Goal: Task Accomplishment & Management: Manage account settings

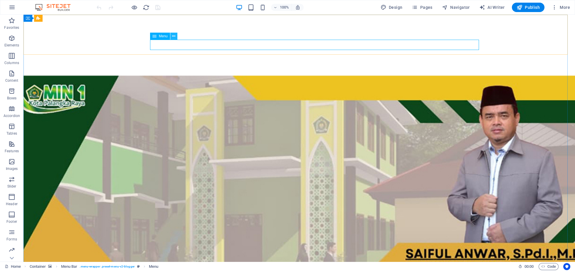
click at [171, 35] on button at bounding box center [173, 36] width 7 height 7
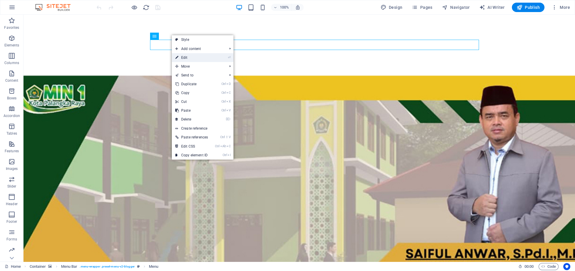
drag, startPoint x: 182, startPoint y: 54, endPoint x: 33, endPoint y: 52, distance: 149.2
click at [182, 54] on link "⏎ Edit" at bounding box center [192, 57] width 40 height 9
select select
select select "3"
select select
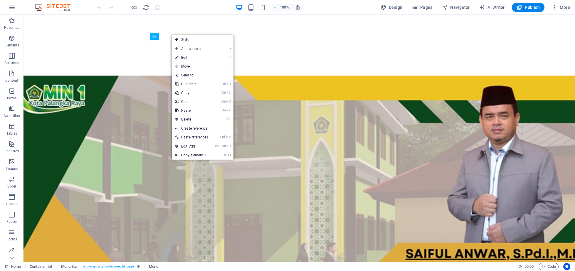
select select "2"
select select
select select "4"
select select
select select "6"
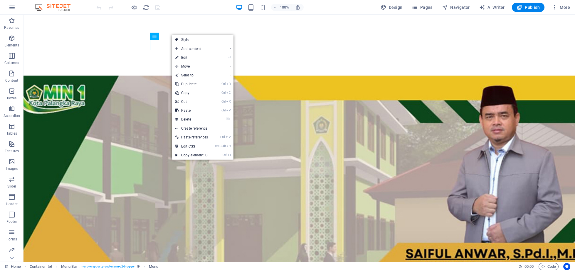
select select
select select "7"
select select
select select "9"
select select
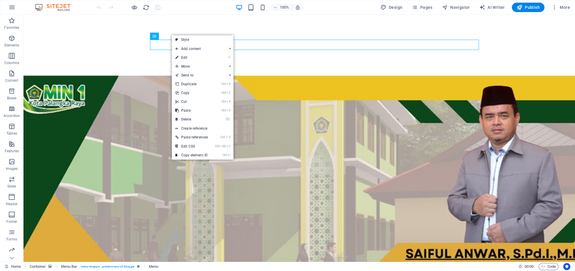
select select "8"
select select
select select "10"
select select
select select "11"
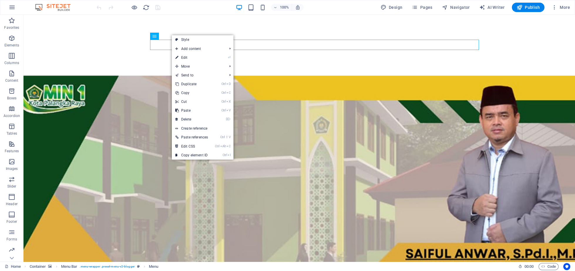
select select
select select "13"
select select
select select "12"
select select
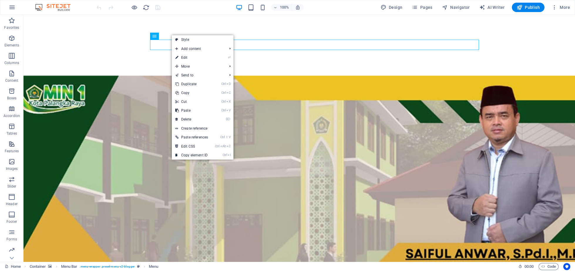
select select "14"
select select
select select "15"
select select
select select "16"
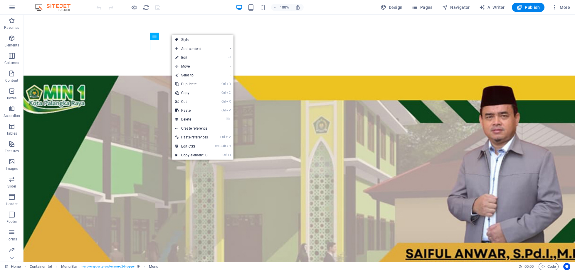
select select
select select "17"
select select
select select "18"
select select
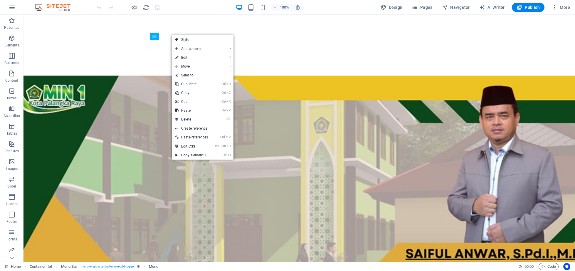
select select "19"
select select
select select "20"
select select
select select "21"
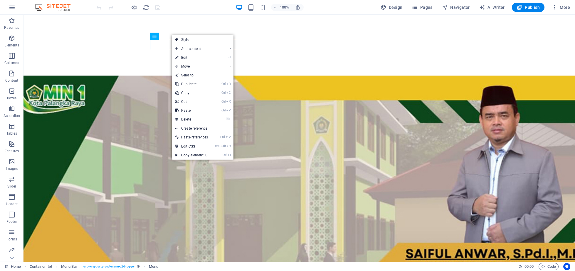
select select
select select "25"
select select
select select "24"
select select
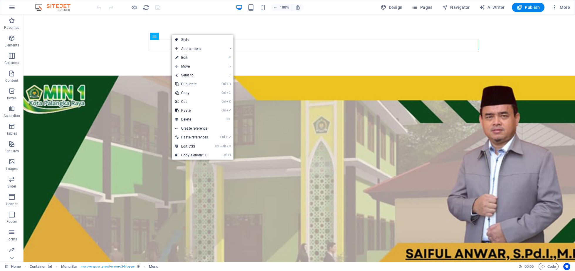
select select "23"
select select
select select "22"
select select
select select "26"
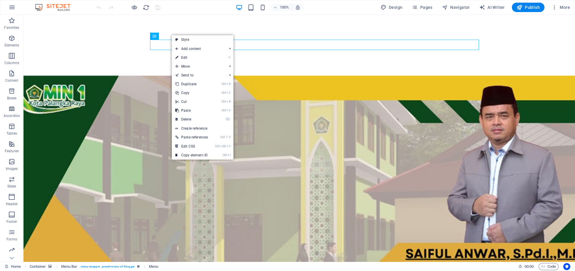
select select
select select "external"
select select "31"
select select
select select "27"
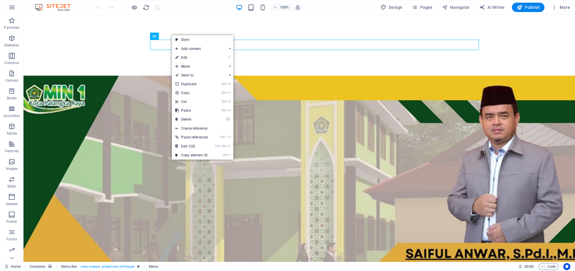
select select
select select "28"
select select
select select "30"
select select
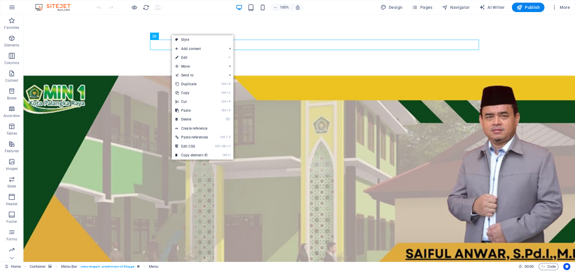
select select "34"
select select
select select "external"
select select "35"
select select
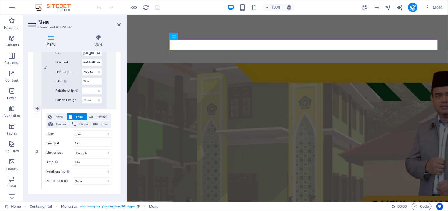
scroll to position [2820, 0]
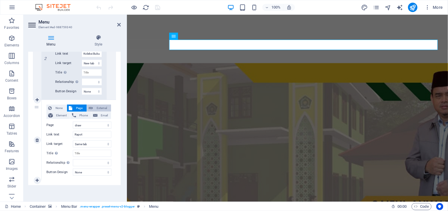
click at [95, 108] on span "External" at bounding box center [102, 108] width 15 height 7
select select
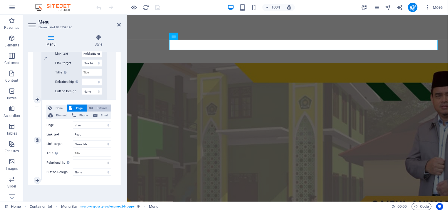
select select
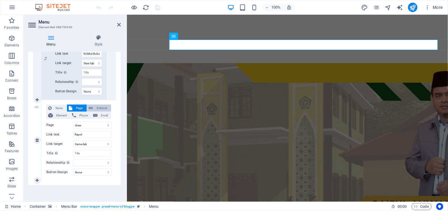
select select
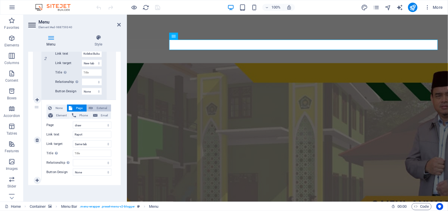
select select
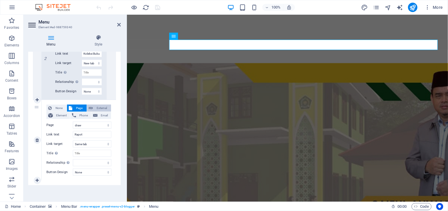
select select
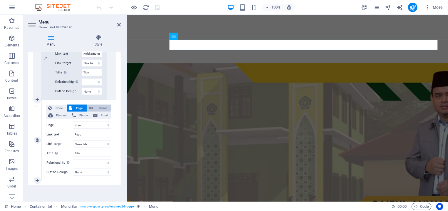
select select
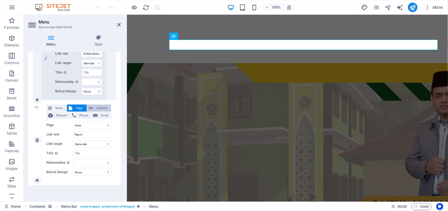
select select
select select "blank"
select select
click at [92, 123] on input "/18207018" at bounding box center [92, 125] width 38 height 7
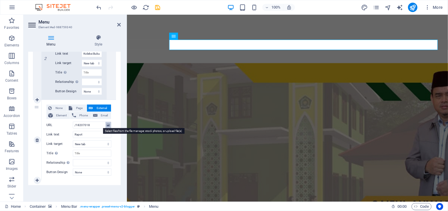
click at [107, 123] on icon at bounding box center [108, 125] width 3 height 6
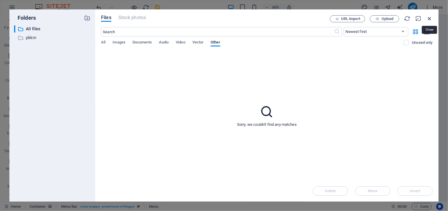
drag, startPoint x: 428, startPoint y: 21, endPoint x: 253, endPoint y: 33, distance: 175.2
click at [428, 21] on icon "button" at bounding box center [429, 18] width 6 height 6
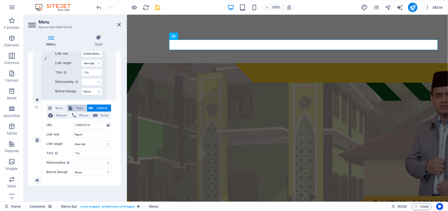
click at [75, 106] on span "Page" at bounding box center [79, 108] width 11 height 7
select select
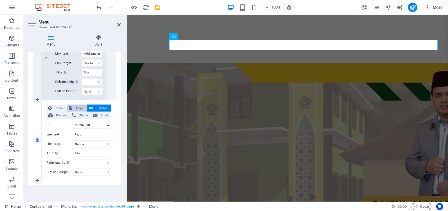
select select
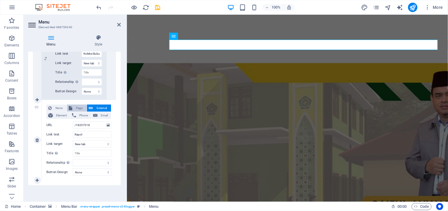
select select
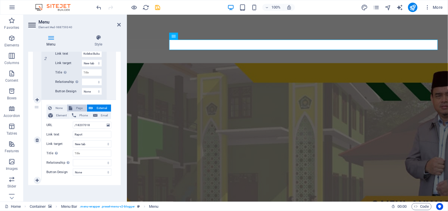
select select
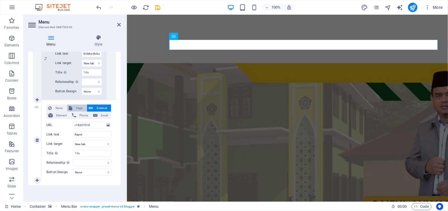
select select
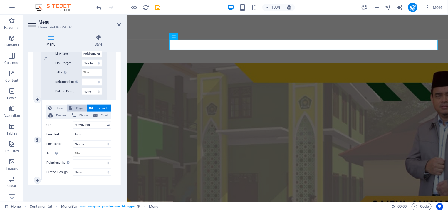
select select
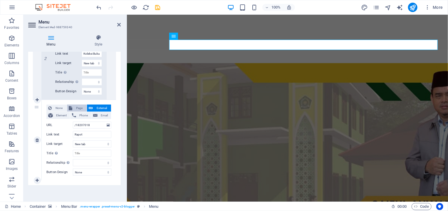
select select
click at [74, 107] on span "Page" at bounding box center [79, 108] width 11 height 7
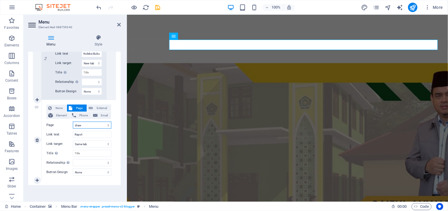
click at [73, 122] on select "Home About the Author About the Author 4 About the Author 3 About the Author 2 …" at bounding box center [92, 125] width 38 height 7
click at [87, 124] on select "Home About the Author About the Author 4 About the Author 3 About the Author 2 …" at bounding box center [92, 125] width 38 height 7
click at [73, 122] on select "Home About the Author About the Author 4 About the Author 3 About the Author 2 …" at bounding box center [92, 125] width 38 height 7
click at [90, 56] on input "Koleksi Buku" at bounding box center [92, 53] width 20 height 7
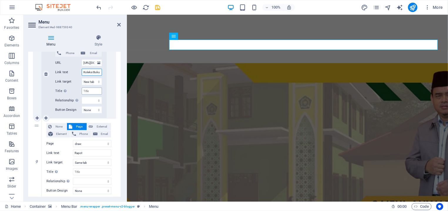
scroll to position [2793, 0]
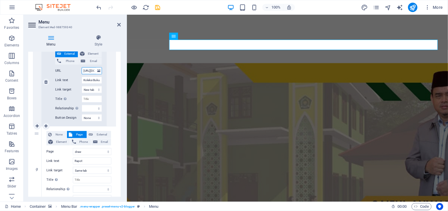
click at [85, 71] on input "https://online.fliphtml5.com/kckjo/izpf/" at bounding box center [92, 70] width 20 height 7
click at [83, 82] on input "Koleksi Buku" at bounding box center [92, 80] width 20 height 7
click at [95, 134] on span "External" at bounding box center [102, 134] width 15 height 7
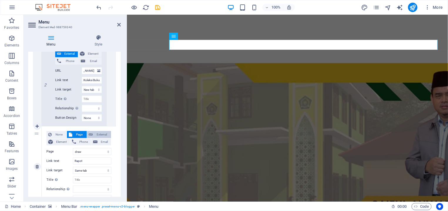
select select
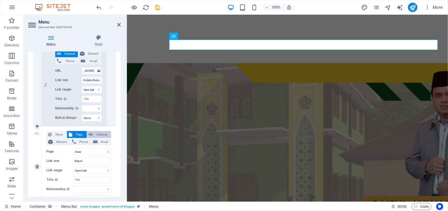
select select
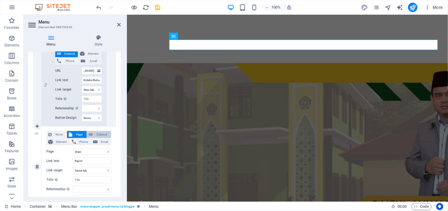
select select
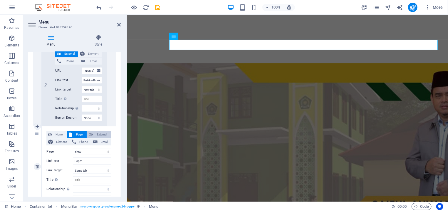
select select
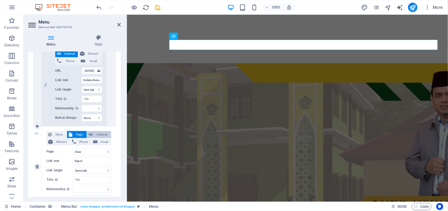
select select
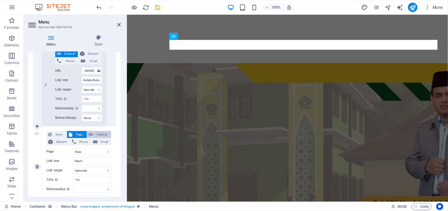
select select
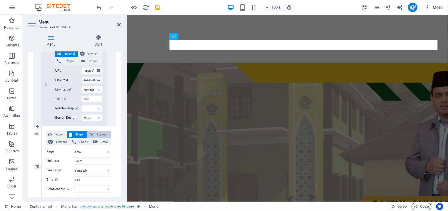
select select "blank"
select select
click at [90, 153] on input "/18207018" at bounding box center [92, 151] width 38 height 7
drag, startPoint x: 90, startPoint y: 152, endPoint x: 69, endPoint y: 156, distance: 21.6
click at [73, 155] on input "/18207018" at bounding box center [92, 151] width 38 height 7
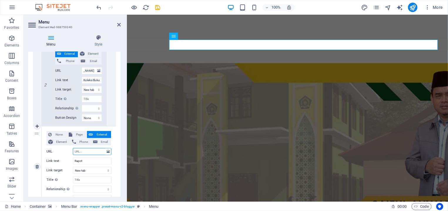
select select
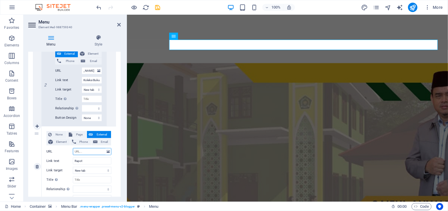
select select
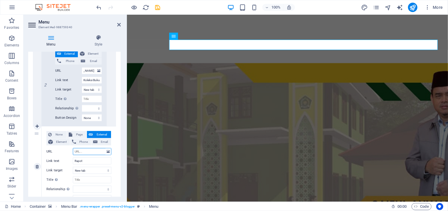
select select
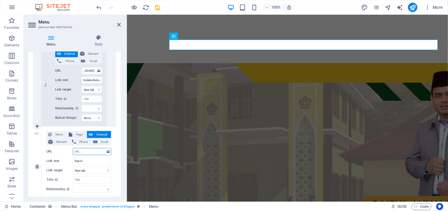
select select
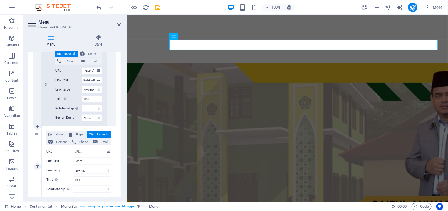
select select
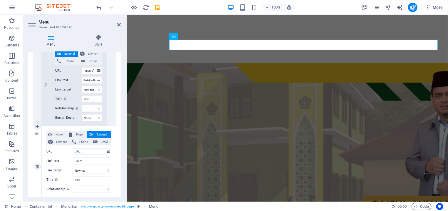
select select
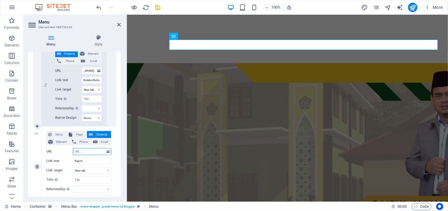
select select
paste input "https://rdm.minsakoraya.com/"
type input "https://rdm.minsakoraya.com/"
select select
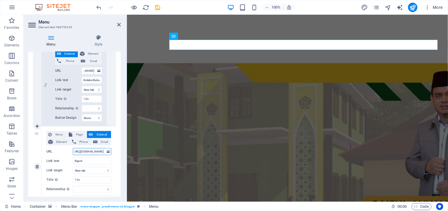
select select
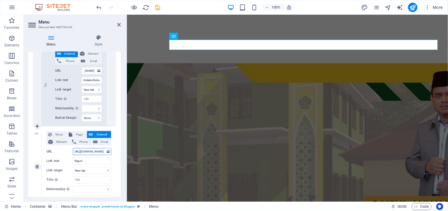
select select
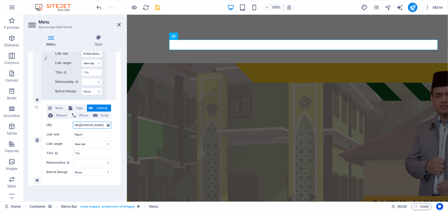
scroll to position [2820, 0]
click at [156, 7] on icon "save" at bounding box center [157, 7] width 7 height 7
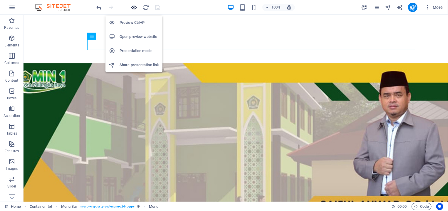
click at [132, 8] on icon "button" at bounding box center [134, 7] width 7 height 7
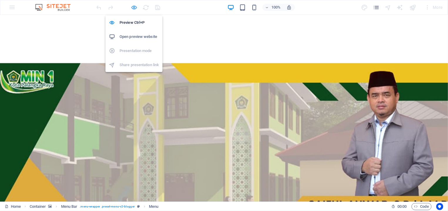
click at [134, 8] on icon "button" at bounding box center [134, 7] width 7 height 7
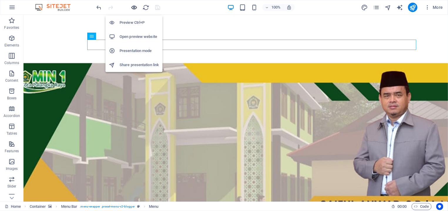
click at [135, 7] on icon "button" at bounding box center [134, 7] width 7 height 7
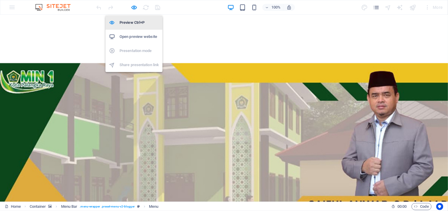
click at [129, 25] on h6 "Preview Ctrl+P" at bounding box center [139, 22] width 39 height 7
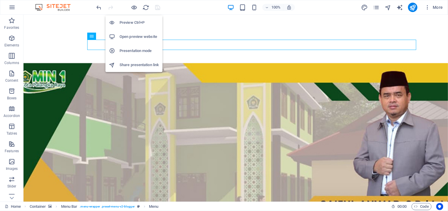
click at [130, 37] on h6 "Open preview website" at bounding box center [139, 36] width 39 height 7
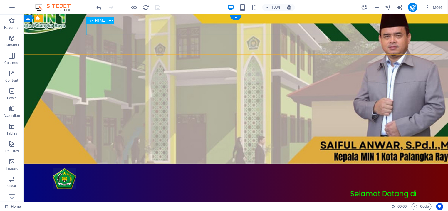
scroll to position [0, 0]
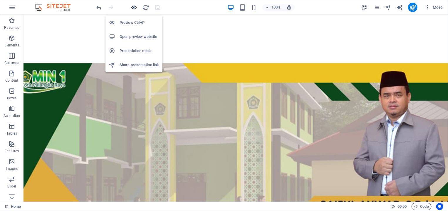
click at [135, 5] on icon "button" at bounding box center [134, 7] width 7 height 7
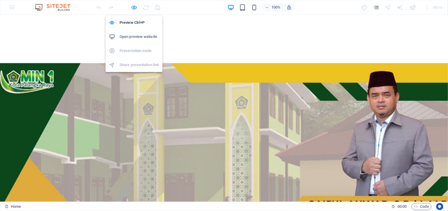
click at [135, 9] on icon "button" at bounding box center [134, 7] width 7 height 7
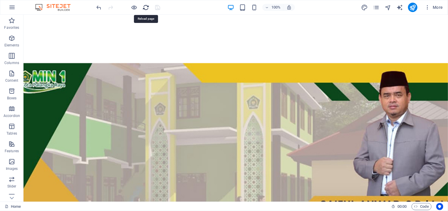
click at [147, 9] on icon "reload" at bounding box center [146, 7] width 7 height 7
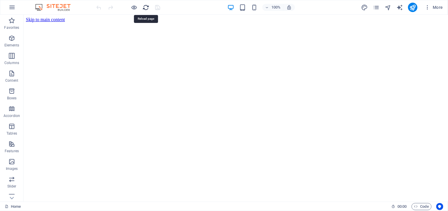
click at [145, 6] on icon "reload" at bounding box center [146, 7] width 7 height 7
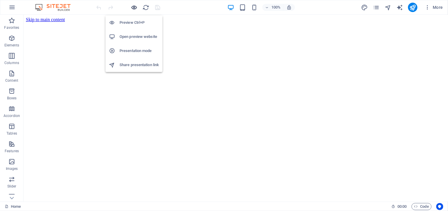
click at [135, 8] on icon "button" at bounding box center [134, 7] width 7 height 7
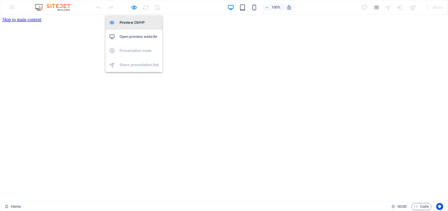
click at [134, 23] on h6 "Preview Ctrl+P" at bounding box center [139, 22] width 39 height 7
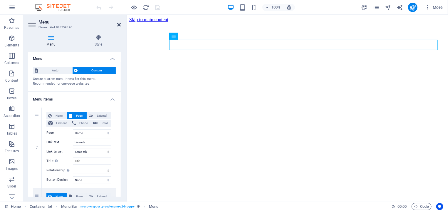
click at [118, 23] on icon at bounding box center [119, 24] width 4 height 5
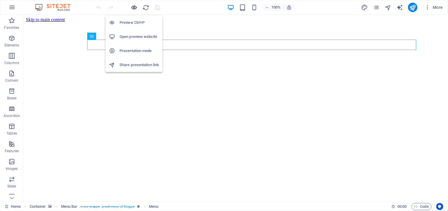
click at [136, 7] on icon "button" at bounding box center [134, 7] width 7 height 7
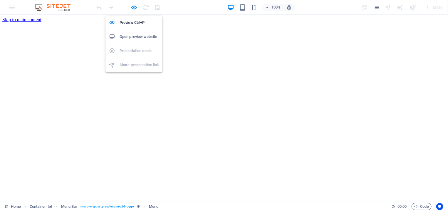
click at [136, 37] on h6 "Open preview website" at bounding box center [139, 36] width 39 height 7
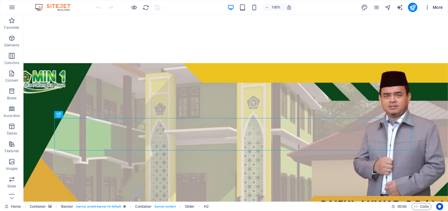
click at [427, 6] on icon "button" at bounding box center [427, 7] width 6 height 6
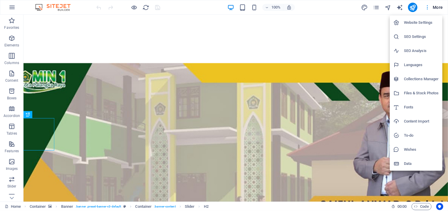
click at [427, 6] on div at bounding box center [224, 105] width 448 height 211
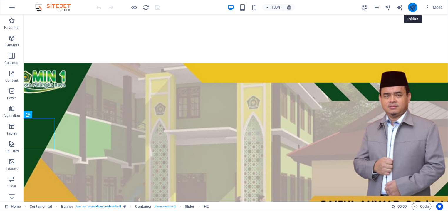
click at [412, 8] on icon "publish" at bounding box center [412, 7] width 7 height 7
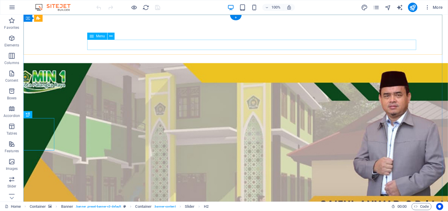
click at [90, 37] on icon at bounding box center [92, 36] width 4 height 7
select select
select select "3"
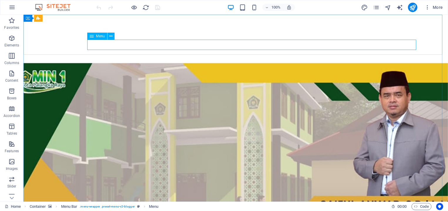
select select
select select "2"
select select
select select "4"
select select
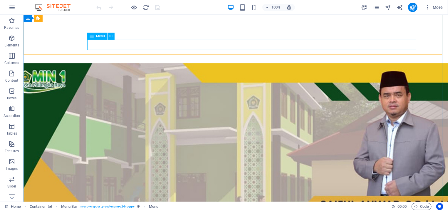
select select "6"
select select
select select "7"
select select
select select "9"
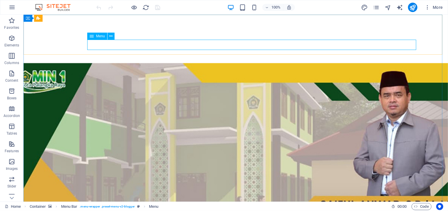
select select
select select "8"
select select
select select "10"
select select
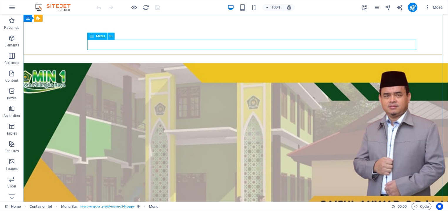
select select "11"
select select
select select "13"
select select
select select "12"
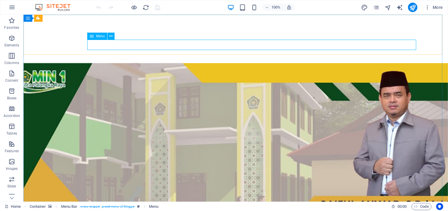
select select
select select "14"
select select
select select "15"
select select
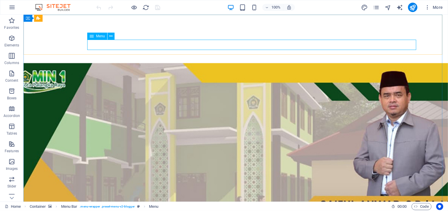
select select "16"
select select
select select "17"
select select
select select "18"
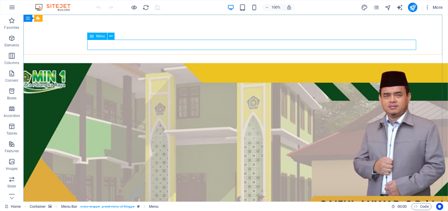
select select
select select "19"
select select
select select "20"
select select
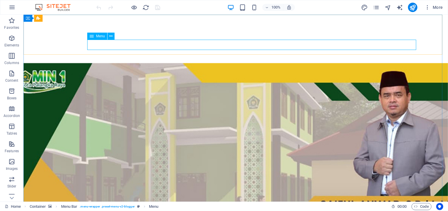
select select "21"
select select
select select "25"
select select
select select "24"
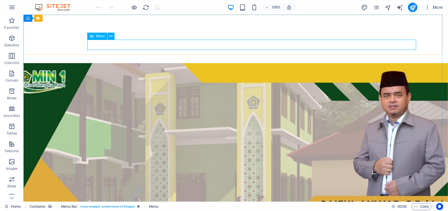
select select
select select "23"
select select
select select "22"
select select
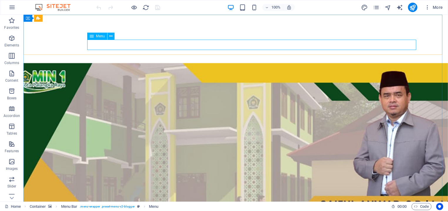
select select "26"
select select
select select "external"
select select "31"
select select
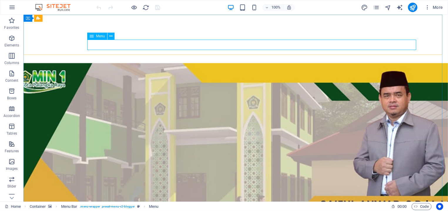
select select "27"
select select
select select "28"
select select
select select "30"
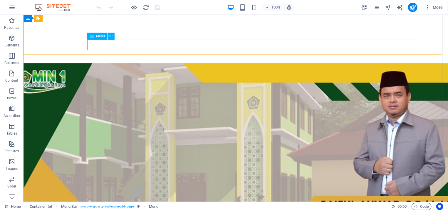
select select
select select "34"
select select
select select "external"
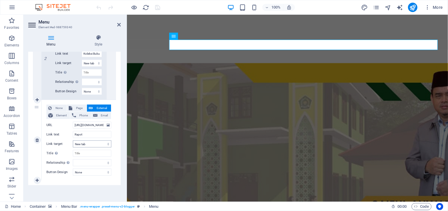
scroll to position [2793, 0]
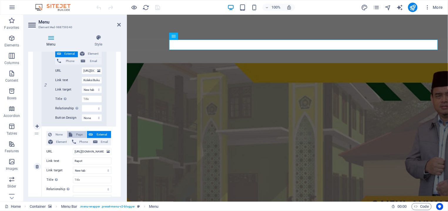
click at [74, 133] on span "Page" at bounding box center [79, 134] width 11 height 7
select select
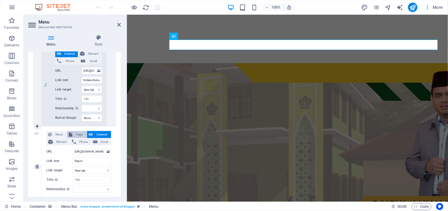
select select
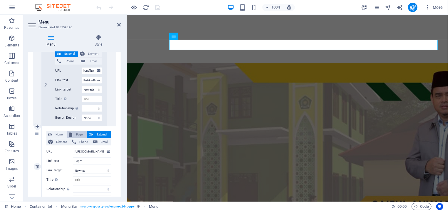
select select
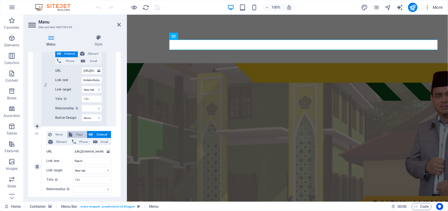
select select
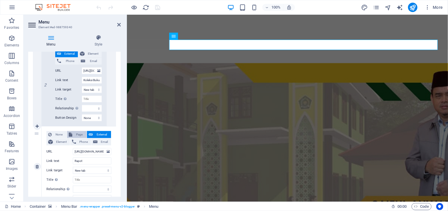
select select
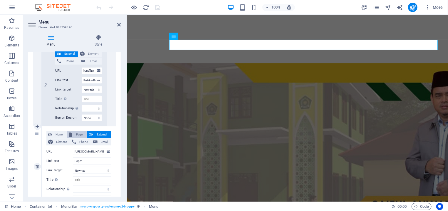
select select
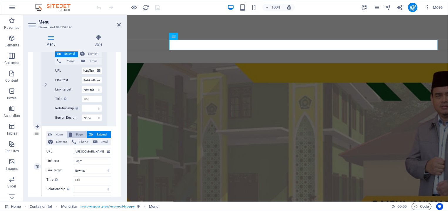
select select
click at [89, 134] on button "External" at bounding box center [99, 134] width 24 height 7
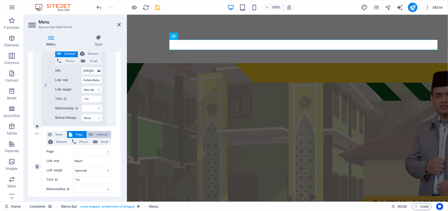
select select
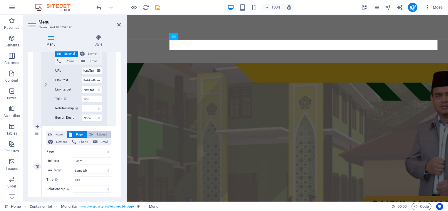
select select
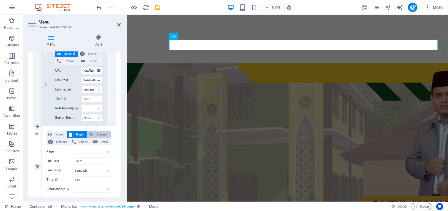
select select
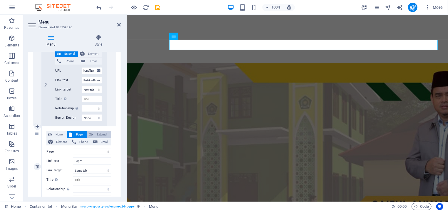
select select
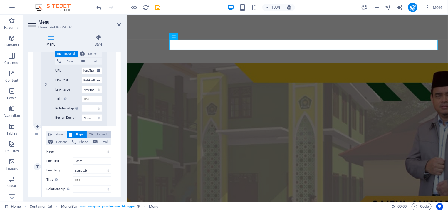
select select
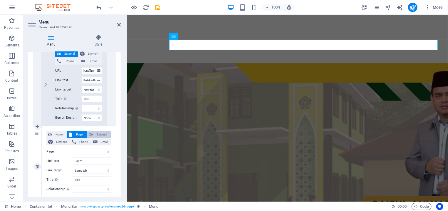
select select
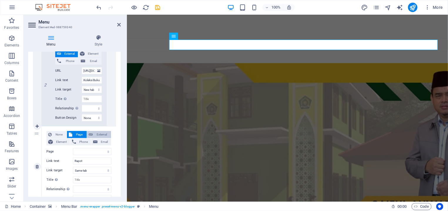
select select "blank"
select select
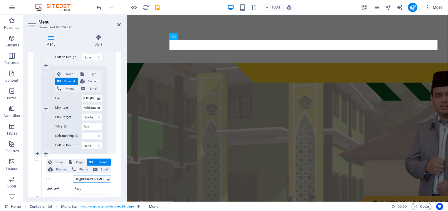
scroll to position [2820, 0]
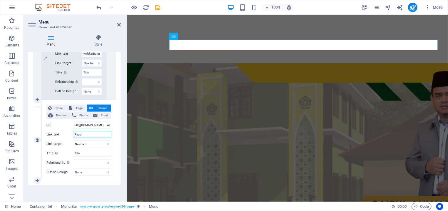
click at [88, 135] on input "Rapot" at bounding box center [92, 134] width 38 height 7
click at [73, 140] on select "New tab Same tab Overlay" at bounding box center [92, 143] width 38 height 7
click at [93, 143] on select "New tab Same tab Overlay" at bounding box center [92, 143] width 38 height 7
click at [90, 126] on input "https://rdm.minsakoraya.com/" at bounding box center [92, 125] width 38 height 7
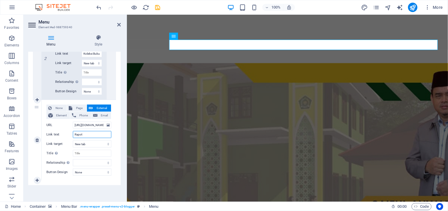
click at [84, 135] on input "Rapot" at bounding box center [92, 134] width 38 height 7
click at [85, 153] on input "Title Additional link description, should not be the same as the link text. The…" at bounding box center [92, 153] width 38 height 7
click at [119, 22] on icon at bounding box center [119, 24] width 4 height 5
